Goal: Task Accomplishment & Management: Complete application form

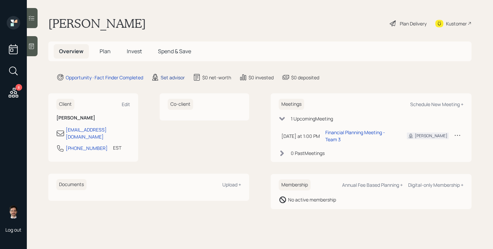
click at [169, 79] on div "Set advisor" at bounding box center [173, 77] width 24 height 7
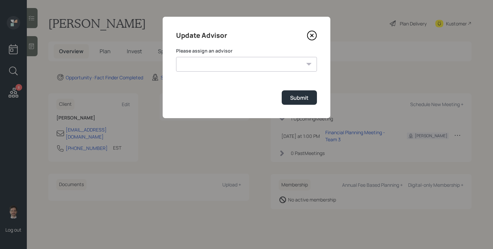
click at [203, 72] on form "Please assign an advisor Michael Russo Jonah Coleman Tyler End Treva Nostdahl E…" at bounding box center [246, 76] width 141 height 57
click at [208, 66] on select "Michael Russo Jonah Coleman Tyler End Treva Nostdahl Eric Schwartz Sami Boghos …" at bounding box center [246, 64] width 141 height 15
select select "ef6b64e1-8f62-4a74-b865-a7df4b35b836"
click at [176, 57] on select "Michael Russo Jonah Coleman Tyler End Treva Nostdahl Eric Schwartz Sami Boghos …" at bounding box center [246, 64] width 141 height 15
click at [293, 100] on div "Submit" at bounding box center [299, 97] width 18 height 7
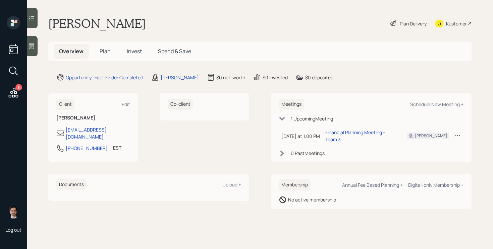
click at [105, 51] on span "Plan" at bounding box center [105, 51] width 11 height 7
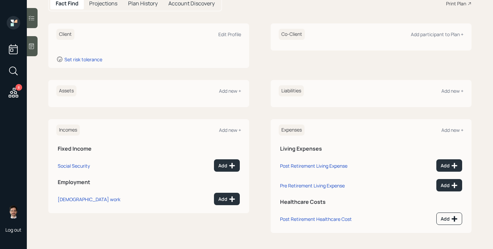
scroll to position [77, 0]
click at [227, 169] on button "Add" at bounding box center [227, 166] width 26 height 12
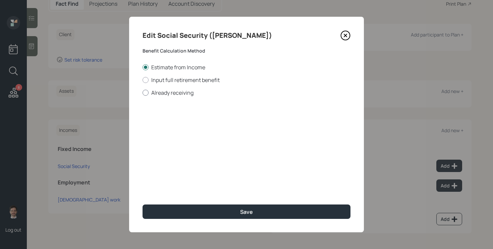
click at [189, 91] on label "Already receiving" at bounding box center [246, 92] width 208 height 7
click at [142, 93] on input "Already receiving" at bounding box center [142, 93] width 0 height 0
radio input "true"
click at [189, 123] on input "$" at bounding box center [246, 121] width 208 height 15
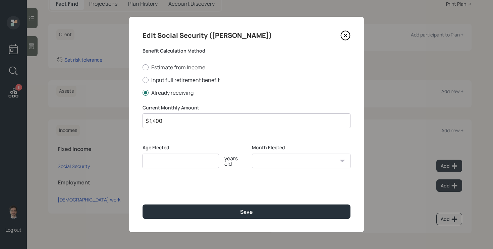
type input "$ 1,400"
type input "67"
click at [142, 205] on button "Save" at bounding box center [246, 212] width 208 height 14
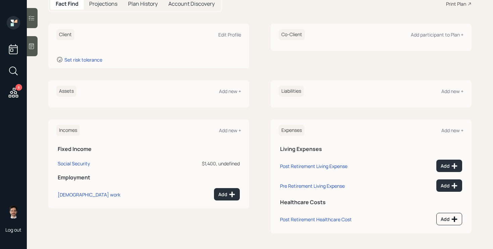
click at [227, 135] on div "Incomes Add new +" at bounding box center [148, 130] width 185 height 11
click at [230, 130] on div "Add new +" at bounding box center [230, 130] width 22 height 6
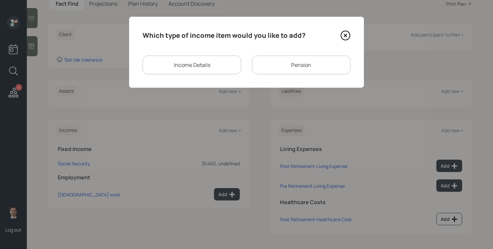
click at [283, 56] on div "Pension" at bounding box center [301, 65] width 99 height 19
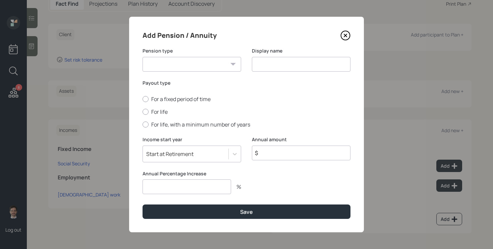
click at [274, 150] on input "$" at bounding box center [301, 153] width 99 height 15
type input "$ 28,800"
type input "0"
click at [164, 115] on label "For life" at bounding box center [246, 111] width 208 height 7
click at [142, 112] on input "For life" at bounding box center [142, 112] width 0 height 0
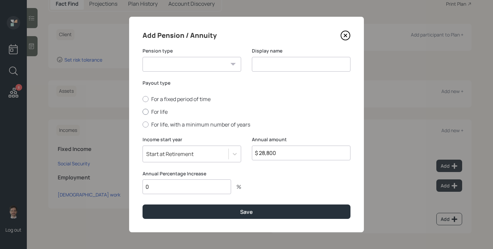
radio input "true"
click at [206, 66] on select "Pension Annuity" at bounding box center [191, 64] width 99 height 15
select select "pension"
click at [142, 57] on select "Pension Annuity" at bounding box center [191, 64] width 99 height 15
click at [290, 64] on input at bounding box center [301, 64] width 99 height 15
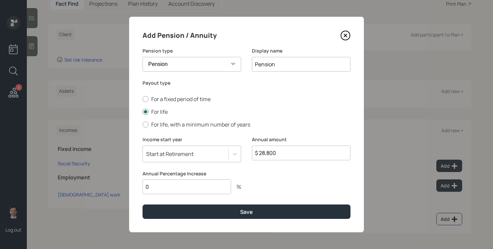
type input "Pension"
click at [142, 205] on button "Save" at bounding box center [246, 212] width 208 height 14
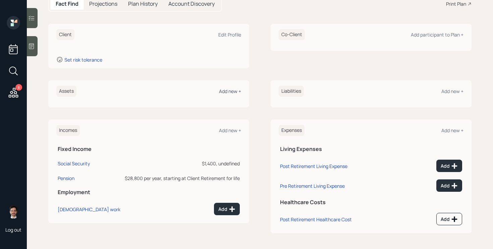
click at [228, 91] on div "Add new +" at bounding box center [230, 91] width 22 height 6
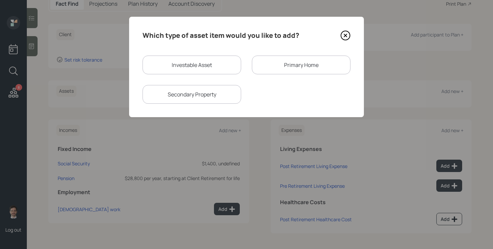
click at [208, 56] on div "Investable Asset" at bounding box center [191, 65] width 99 height 19
select select "taxable"
select select "balanced"
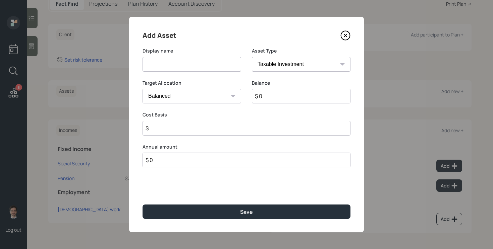
click at [200, 61] on input at bounding box center [191, 64] width 99 height 15
type input "Stock Account (brokerage?)"
type input "$ 140,000"
type input "$ 120,000"
click at [142, 205] on button "Save" at bounding box center [246, 212] width 208 height 14
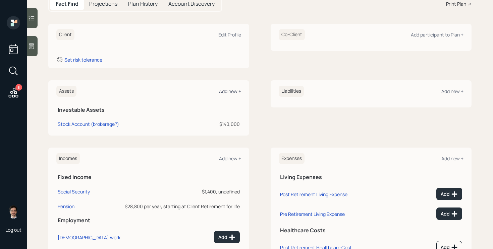
click at [231, 93] on div "Add new +" at bounding box center [230, 91] width 22 height 6
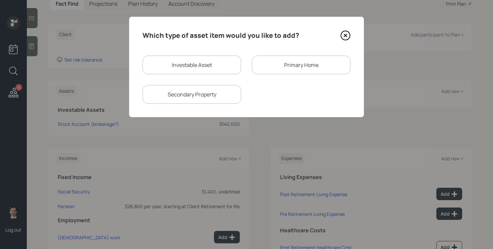
click at [227, 63] on div "Investable Asset" at bounding box center [191, 65] width 99 height 19
select select "taxable"
select select "balanced"
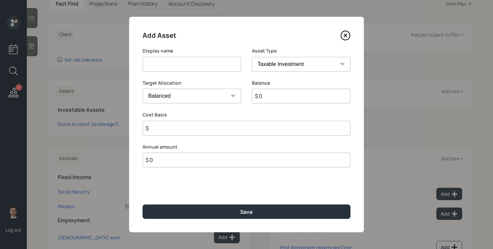
click at [200, 68] on input at bounding box center [191, 64] width 99 height 15
type input "IRA"
select select "ira"
type input "$"
type input "$ 40,000"
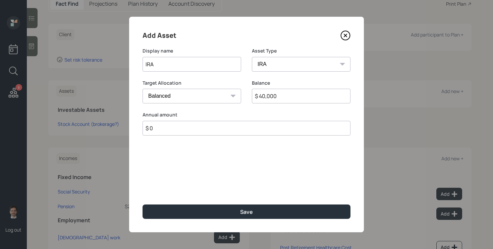
type input "$ 0"
click at [142, 205] on button "Save" at bounding box center [246, 212] width 208 height 14
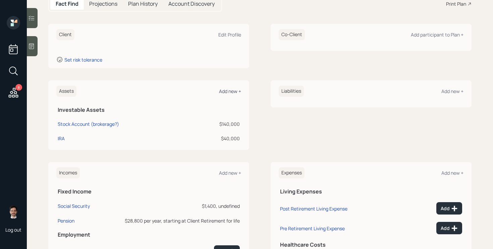
click at [232, 93] on div "Add new +" at bounding box center [230, 91] width 22 height 6
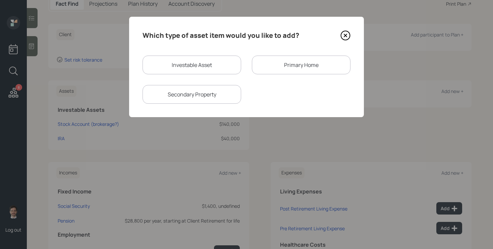
click at [203, 57] on div "Investable Asset" at bounding box center [191, 65] width 99 height 19
select select "taxable"
select select "balanced"
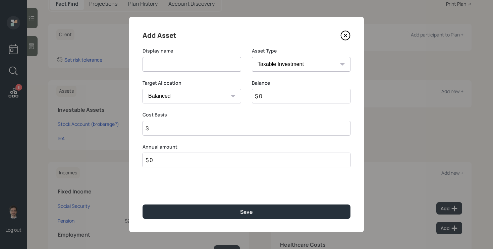
click at [187, 70] on input at bounding box center [191, 64] width 99 height 15
type input "High Yield Savings"
type input "$ 100,000"
select select "uninvested"
type input "$ 100,000"
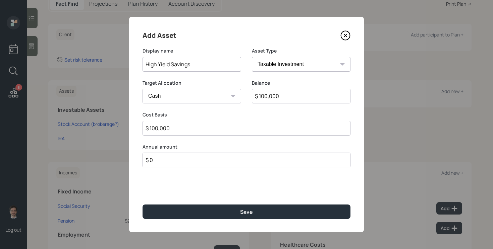
click at [142, 205] on button "Save" at bounding box center [246, 212] width 208 height 14
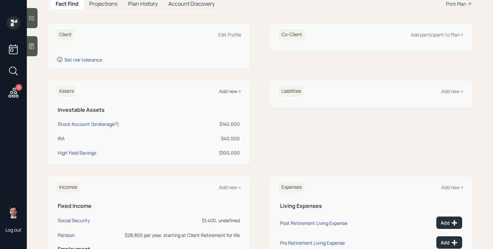
click at [225, 91] on div "Add new +" at bounding box center [230, 91] width 22 height 6
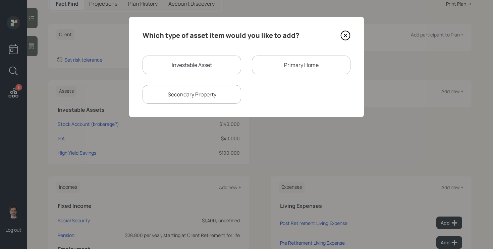
click at [218, 67] on div "Investable Asset" at bounding box center [191, 65] width 99 height 19
select select "taxable"
select select "balanced"
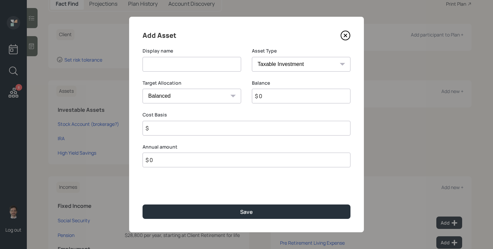
click at [203, 65] on input at bounding box center [191, 64] width 99 height 15
type input "Savings"
select select "uninvested"
type input "$ 2"
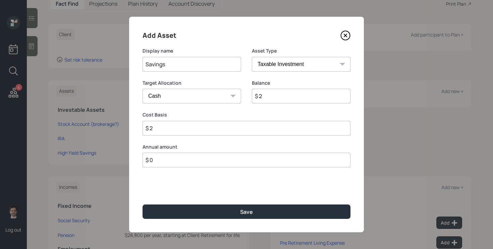
type input "$ 25"
type input "$ 250"
type input "$ 2,500"
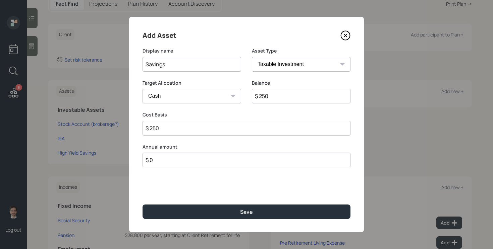
type input "$ 2,500"
type input "$ 25,000"
click at [142, 205] on button "Save" at bounding box center [246, 212] width 208 height 14
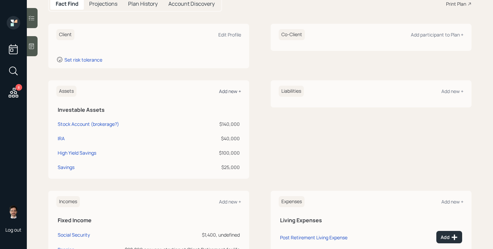
click at [219, 89] on div "Add new +" at bounding box center [230, 91] width 22 height 6
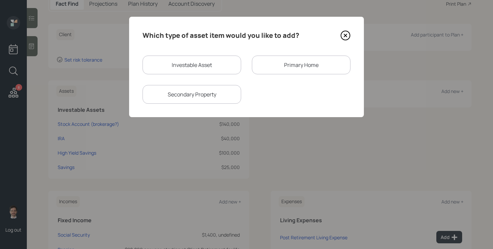
click at [207, 64] on div "Investable Asset" at bounding box center [191, 65] width 99 height 19
select select "taxable"
select select "balanced"
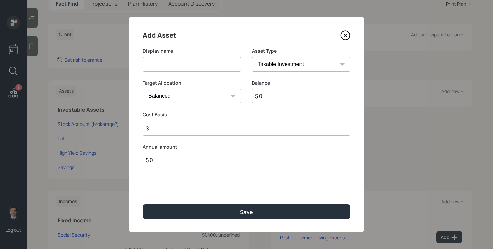
click at [201, 65] on input at bounding box center [191, 64] width 99 height 15
type input "c"
type input "Checking"
type input "$ 70,000"
select select "uninvested"
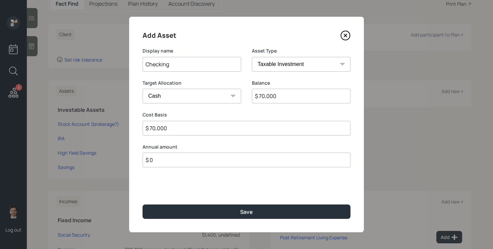
type input "$ 70,000"
click at [142, 205] on button "Save" at bounding box center [246, 212] width 208 height 14
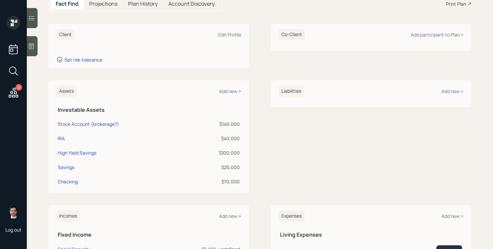
scroll to position [56, 0]
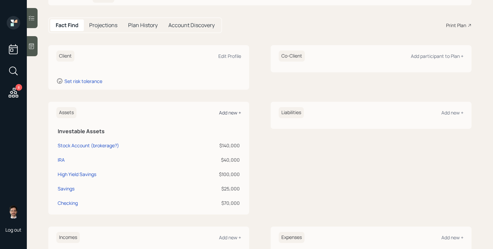
click at [222, 113] on div "Add new +" at bounding box center [230, 113] width 22 height 6
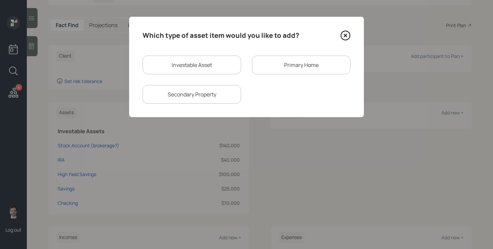
click at [304, 63] on div "Primary Home" at bounding box center [301, 65] width 99 height 19
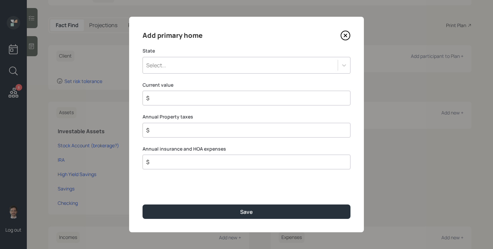
click at [200, 66] on div "Select..." at bounding box center [240, 65] width 195 height 11
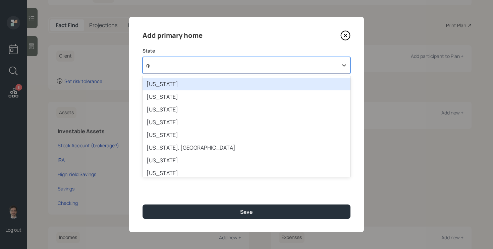
type input "geo"
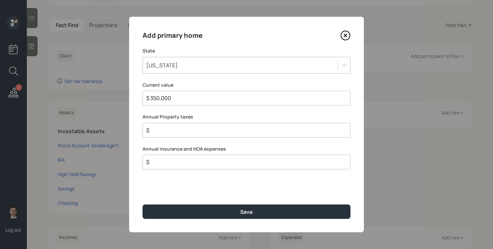
type input "$ 350,000"
click at [142, 205] on button "Save" at bounding box center [246, 212] width 208 height 14
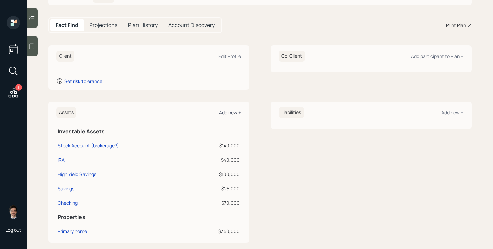
click at [228, 112] on div "Add new +" at bounding box center [230, 113] width 22 height 6
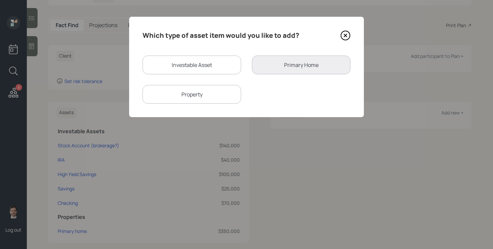
click at [195, 96] on div "Property" at bounding box center [191, 94] width 99 height 19
select select "rental_property"
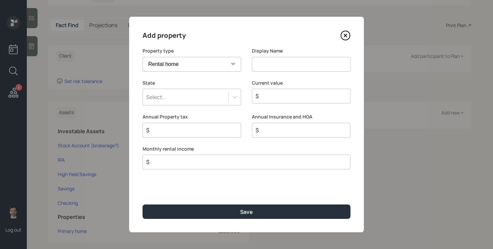
click at [255, 62] on input at bounding box center [301, 64] width 99 height 15
type input "Rental Property"
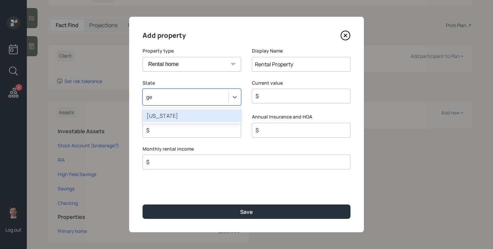
type input "geo"
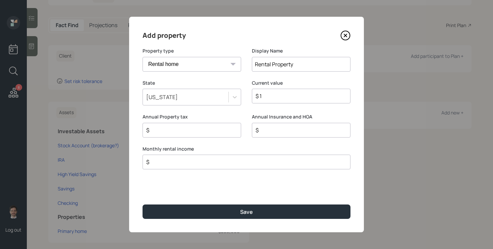
type input "$ 1"
click at [142, 205] on button "Save" at bounding box center [246, 212] width 208 height 14
click at [168, 161] on input "$" at bounding box center [243, 162] width 196 height 8
type input "$ 1,070"
click at [142, 205] on button "Save" at bounding box center [246, 212] width 208 height 14
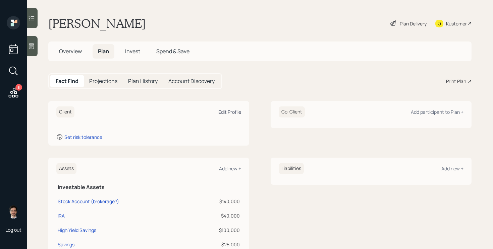
click at [225, 112] on div "Edit Profile" at bounding box center [229, 112] width 23 height 6
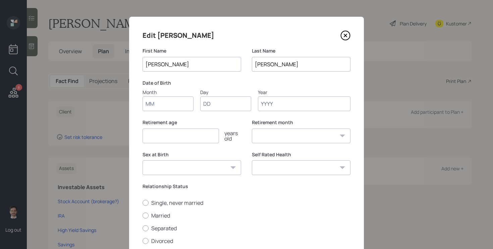
click at [164, 99] on input "Month" at bounding box center [167, 104] width 51 height 15
type input "03"
click at [220, 105] on input "15" at bounding box center [225, 104] width 51 height 15
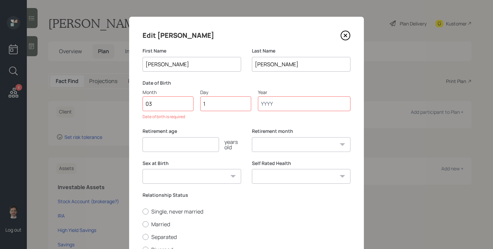
type input "16"
type input "1940"
select select "3"
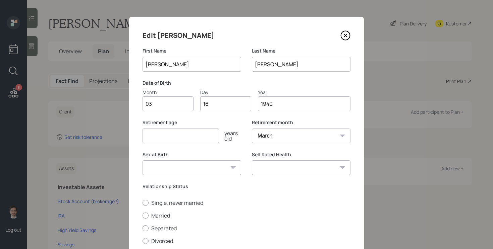
type input "1940"
click at [209, 134] on input "number" at bounding box center [180, 136] width 76 height 15
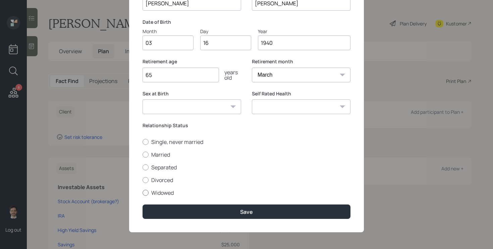
type input "65"
click at [159, 191] on label "Widowed" at bounding box center [246, 192] width 208 height 7
click at [142, 193] on input "Widowed" at bounding box center [142, 193] width 0 height 0
radio input "true"
click at [229, 109] on select "Male Female Other / Prefer not to say" at bounding box center [191, 107] width 99 height 15
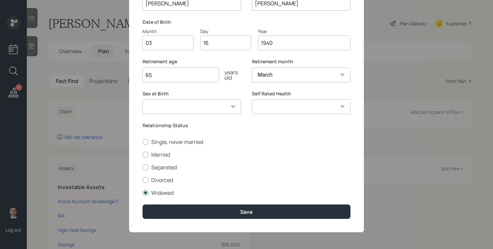
select select "female"
click at [142, 100] on select "Male Female Other / Prefer not to say" at bounding box center [191, 107] width 99 height 15
click at [332, 109] on select "Excellent Very Good Good Fair Poor" at bounding box center [301, 107] width 99 height 15
select select "good"
click at [252, 100] on select "Excellent Very Good Good Fair Poor" at bounding box center [301, 107] width 99 height 15
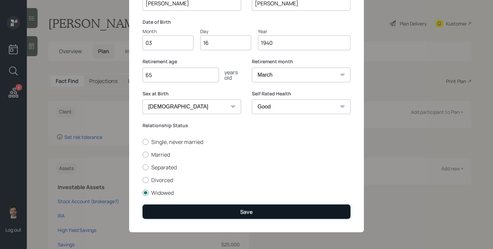
click at [227, 216] on button "Save" at bounding box center [246, 212] width 208 height 14
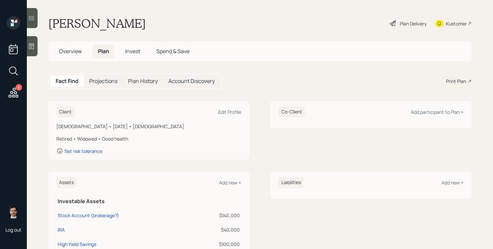
click at [391, 21] on icon at bounding box center [393, 23] width 8 height 8
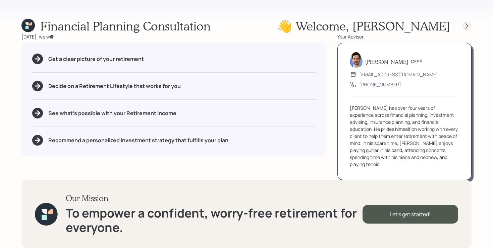
click at [468, 27] on icon at bounding box center [466, 26] width 7 height 7
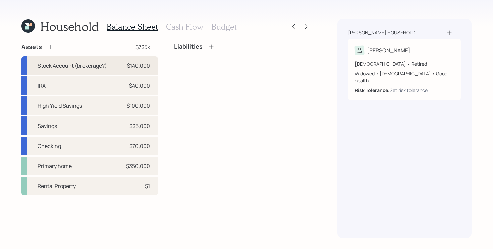
click at [92, 60] on div "Stock Account (brokerage?) $140,000" at bounding box center [89, 65] width 136 height 19
select select "taxable"
select select "balanced"
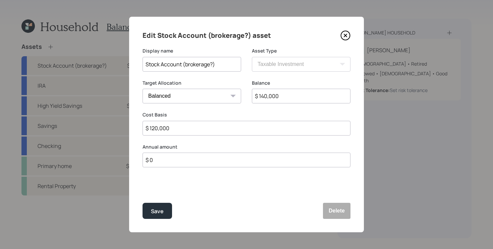
drag, startPoint x: 227, startPoint y: 65, endPoint x: 61, endPoint y: 65, distance: 165.6
click at [61, 63] on div "Edit Stock Account (brokerage?) asset Display name Stock Account (brokerage?) A…" at bounding box center [246, 124] width 493 height 249
type input "Brokerage"
click at [142, 203] on button "Save" at bounding box center [156, 211] width 29 height 16
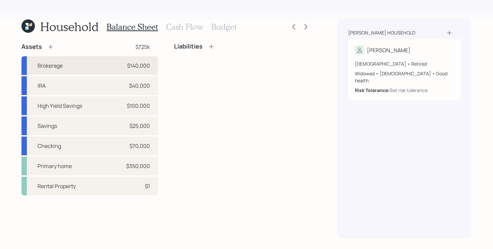
click at [82, 72] on div "Brokerage $140,000" at bounding box center [89, 65] width 136 height 19
select select "taxable"
select select "balanced"
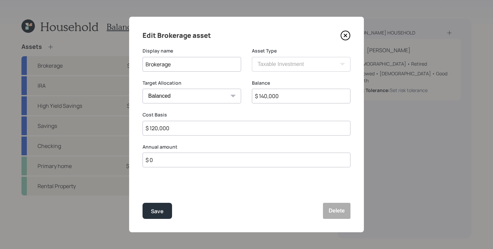
click at [183, 61] on input "Brokerage" at bounding box center [191, 64] width 99 height 15
type input "Brokerage Account"
click at [142, 203] on button "Save" at bounding box center [156, 211] width 29 height 16
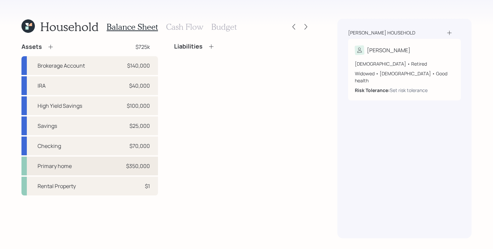
click at [93, 166] on div "Primary home $350,000" at bounding box center [89, 166] width 136 height 19
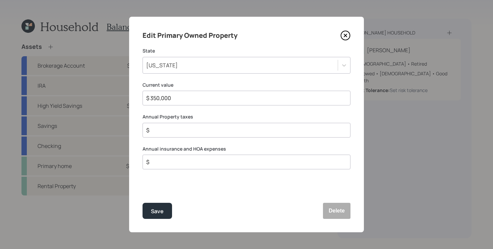
click at [197, 131] on input "$" at bounding box center [243, 130] width 196 height 8
type input "$ 1,200"
click at [194, 133] on input "$ 1,200" at bounding box center [243, 130] width 196 height 8
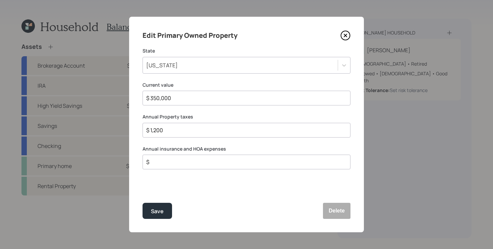
click at [185, 166] on input "$" at bounding box center [243, 162] width 196 height 8
type input "$ 2,000"
click at [142, 203] on button "Save" at bounding box center [156, 211] width 29 height 16
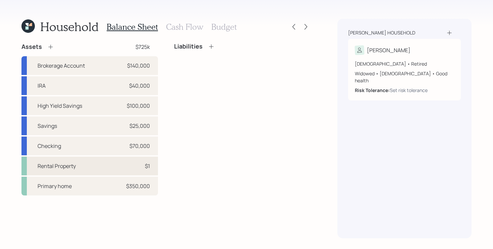
click at [113, 165] on div "Rental Property $1" at bounding box center [89, 166] width 136 height 19
select select "rental_property"
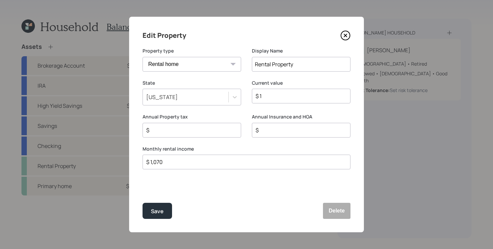
click at [264, 98] on input "$ 1" at bounding box center [298, 96] width 87 height 8
click at [285, 99] on input "$ 1" at bounding box center [298, 96] width 87 height 8
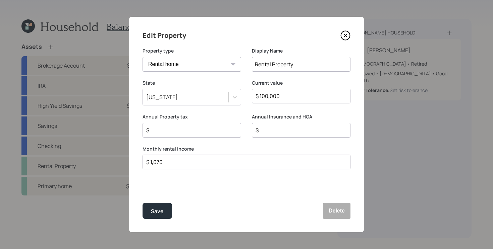
type input "$ 100,000"
click at [307, 65] on input "Rental Property" at bounding box center [301, 64] width 99 height 15
type input "Rental Properties"
click at [168, 188] on div "Edit Property Property type Vacation home Rental home Display Name Rental Prope…" at bounding box center [246, 125] width 235 height 216
click at [203, 126] on input "$" at bounding box center [188, 130] width 87 height 8
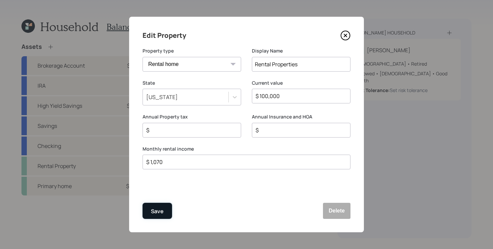
click at [153, 204] on button "Save" at bounding box center [156, 211] width 29 height 16
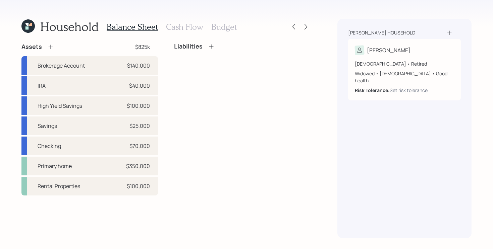
click at [138, 223] on div "Assets $825k Brokerage Account $140,000 IRA $40,000 High Yield Savings $100,000…" at bounding box center [165, 141] width 289 height 196
click at [186, 27] on h3 "Cash Flow" at bounding box center [184, 27] width 37 height 10
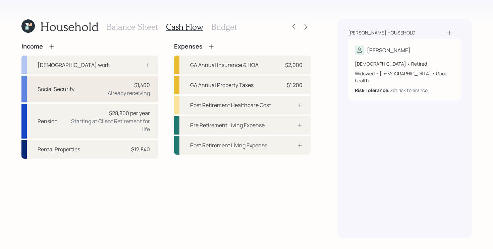
click at [127, 98] on div "Social Security $1,400 Already receiving" at bounding box center [89, 89] width 136 height 27
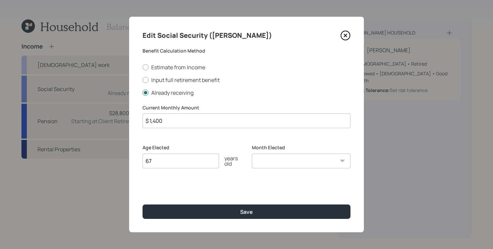
click at [199, 120] on input "$ 1,400" at bounding box center [246, 121] width 208 height 15
type input "$ 1,768"
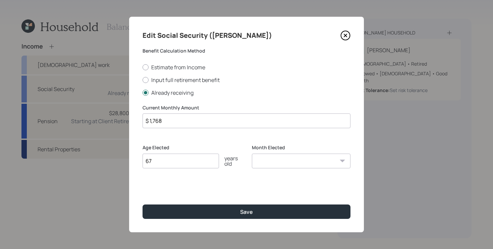
click at [142, 205] on button "Save" at bounding box center [246, 212] width 208 height 14
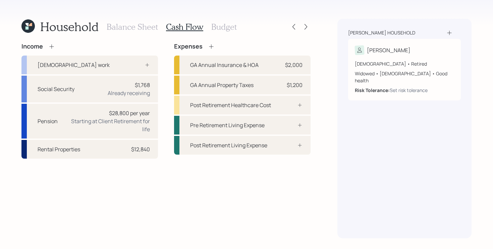
click at [53, 48] on icon at bounding box center [51, 46] width 7 height 7
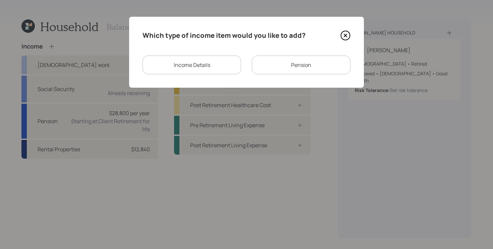
click at [217, 67] on div "Income Details" at bounding box center [191, 65] width 99 height 19
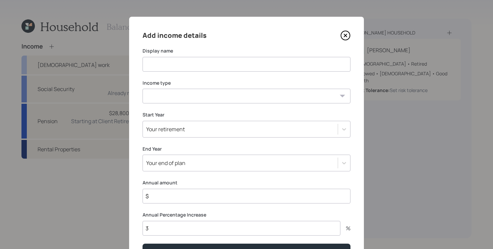
click at [231, 59] on input at bounding box center [246, 64] width 208 height 15
type input "Dividends"
click at [177, 100] on select "Full-time work Part-time work Self employment Other" at bounding box center [246, 96] width 208 height 15
select select "other"
click at [142, 89] on select "Full-time work Part-time work Self employment Other" at bounding box center [246, 96] width 208 height 15
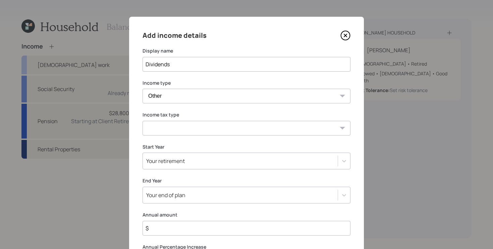
click at [169, 134] on select "Tax-free Earned Self Employment Alimony Royalties Pension / Annuity Interest Di…" at bounding box center [246, 128] width 208 height 15
select select "dividend"
click at [142, 121] on select "Tax-free Earned Self Employment Alimony Royalties Pension / Annuity Interest Di…" at bounding box center [246, 128] width 208 height 15
click at [165, 231] on input "$" at bounding box center [246, 228] width 208 height 15
type input "$ 6,000"
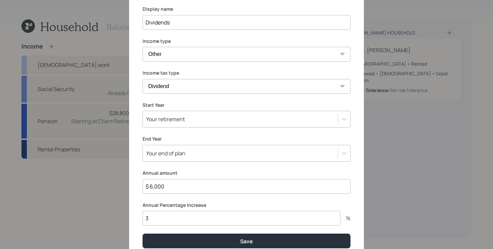
scroll to position [42, 0]
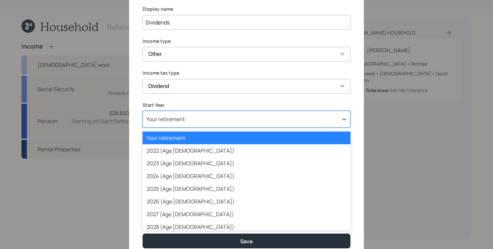
click at [184, 120] on div "Your retirement" at bounding box center [165, 119] width 39 height 7
click at [208, 104] on label "Start Year" at bounding box center [246, 105] width 208 height 7
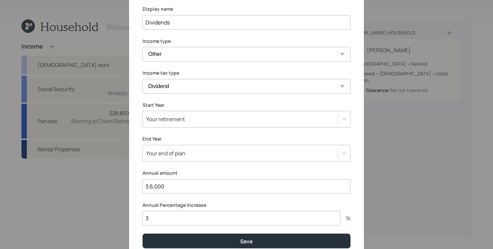
scroll to position [71, 0]
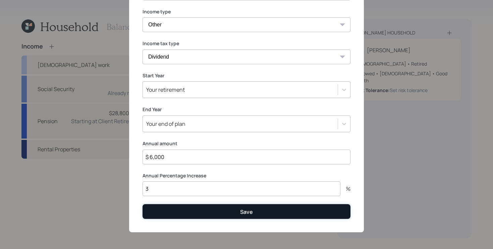
click at [202, 206] on button "Save" at bounding box center [246, 211] width 208 height 14
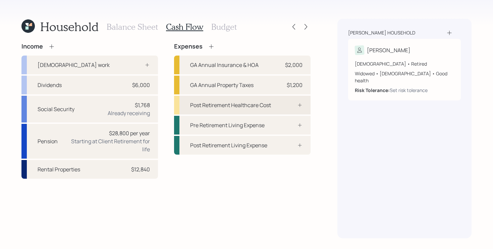
click at [298, 102] on div "Post Retirement Healthcare Cost" at bounding box center [242, 105] width 136 height 19
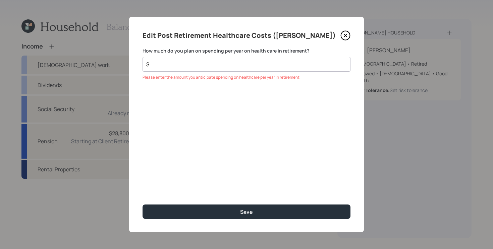
click at [194, 68] on div "$" at bounding box center [246, 64] width 208 height 15
click at [185, 67] on input "$" at bounding box center [243, 64] width 196 height 8
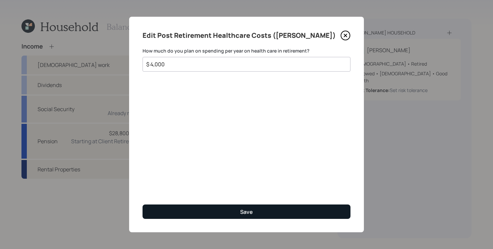
type input "$ 4,000"
click at [186, 214] on button "Save" at bounding box center [246, 212] width 208 height 14
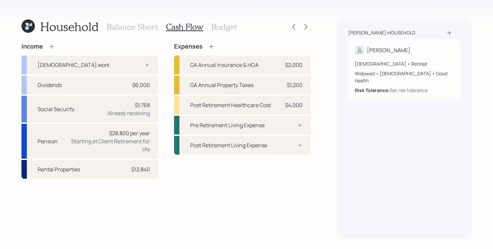
click at [163, 103] on div "Income Full-time work Dividends $6,000 Social Security $1,768 Already receiving…" at bounding box center [165, 111] width 289 height 136
